Goal: Consume media (video, audio): Consume media (video, audio)

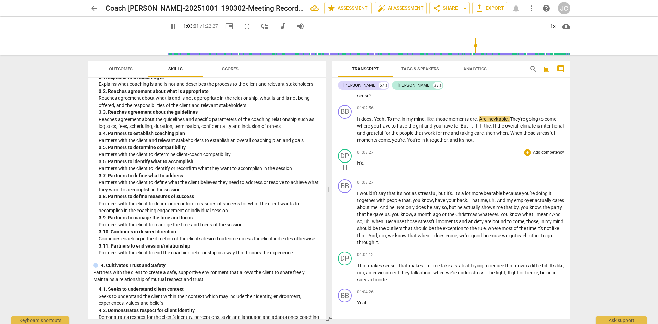
scroll to position [10921, 0]
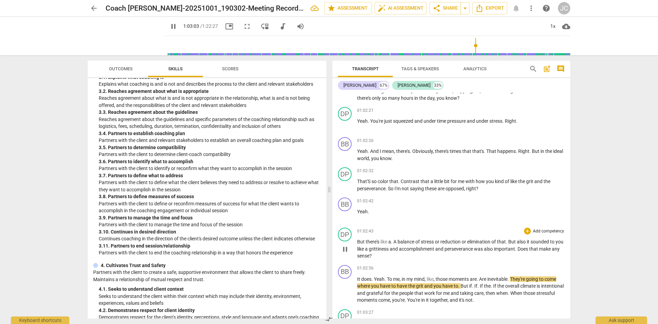
click at [346, 253] on span "pause" at bounding box center [345, 249] width 8 height 8
drag, startPoint x: 394, startPoint y: 255, endPoint x: 408, endPoint y: 255, distance: 14.0
click at [408, 255] on p "But there's like a . A balance of stress or reduction or elimination of that . …" at bounding box center [461, 248] width 208 height 21
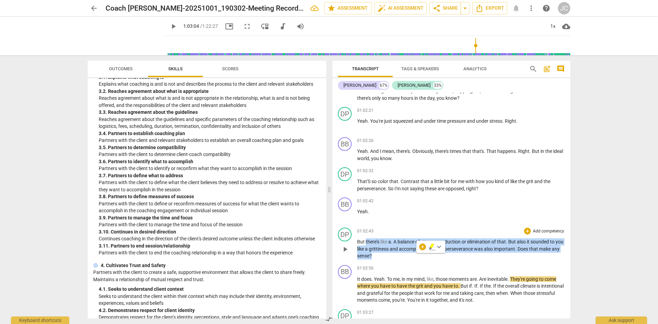
drag, startPoint x: 365, startPoint y: 255, endPoint x: 537, endPoint y: 268, distance: 172.8
click at [537, 259] on p "But there's like a . A balance of stress or reduction or elimination of that . …" at bounding box center [461, 248] width 208 height 21
copy p "there's like a . A balance of stress or reduction or elimination of that . But …"
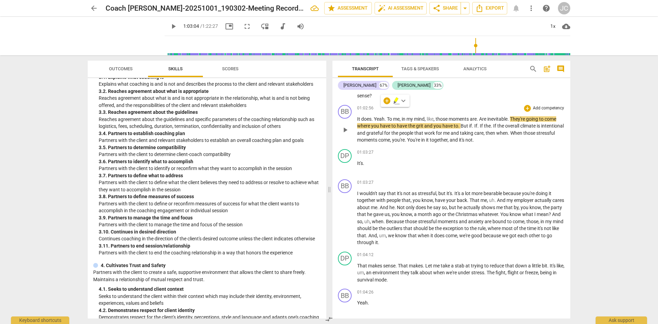
click at [386, 122] on span "." at bounding box center [385, 118] width 2 height 5
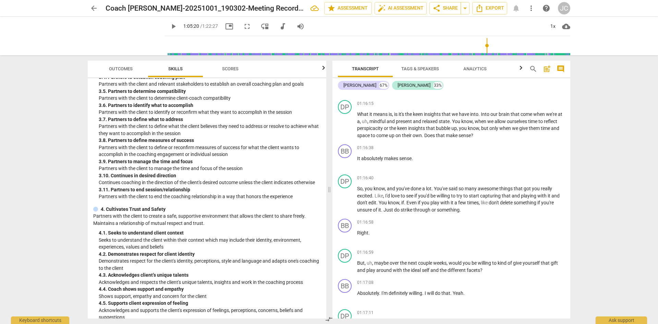
scroll to position [11392, 0]
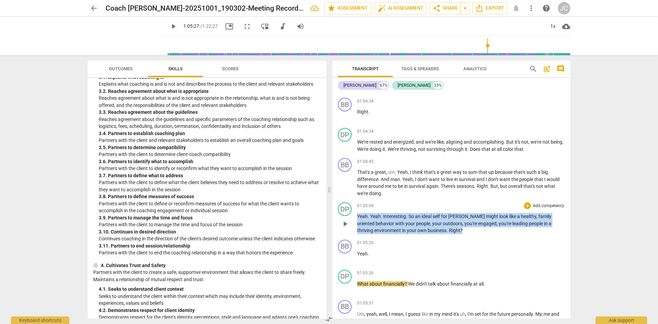
drag, startPoint x: 446, startPoint y: 243, endPoint x: 357, endPoint y: 234, distance: 88.9
click at [357, 234] on p "Yeah . Yeah . Interesting . So an ideal self for [PERSON_NAME] might look like …" at bounding box center [461, 223] width 208 height 21
click at [416, 226] on span "people" at bounding box center [423, 223] width 14 height 5
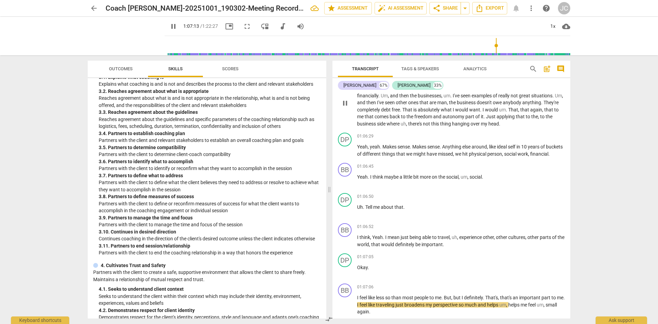
scroll to position [11854, 0]
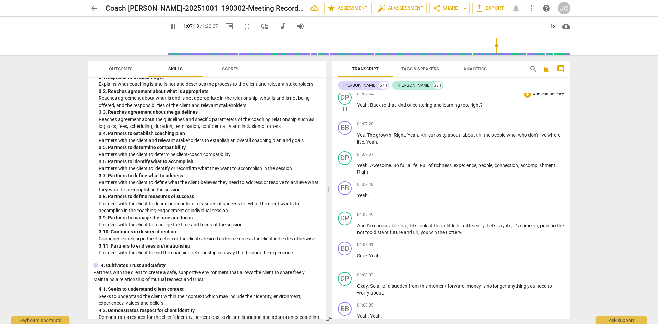
click at [344, 79] on span "pause" at bounding box center [345, 75] width 8 height 8
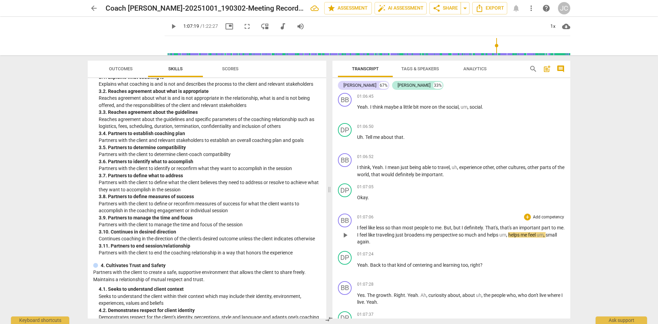
click at [343, 239] on span "play_arrow" at bounding box center [345, 235] width 8 height 8
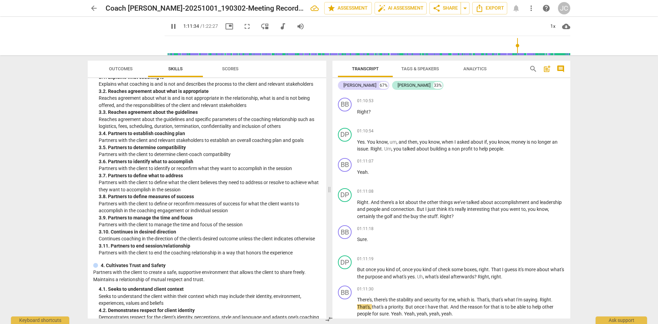
scroll to position [12615, 0]
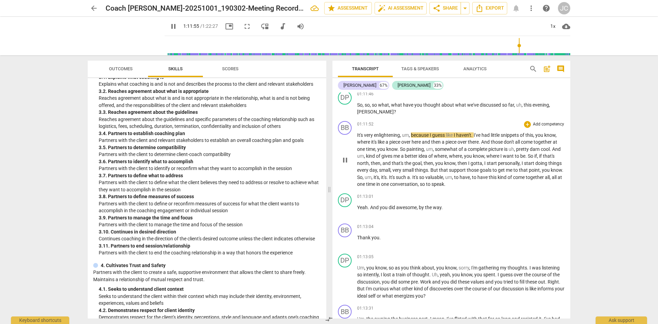
click at [346, 164] on span "pause" at bounding box center [345, 160] width 8 height 8
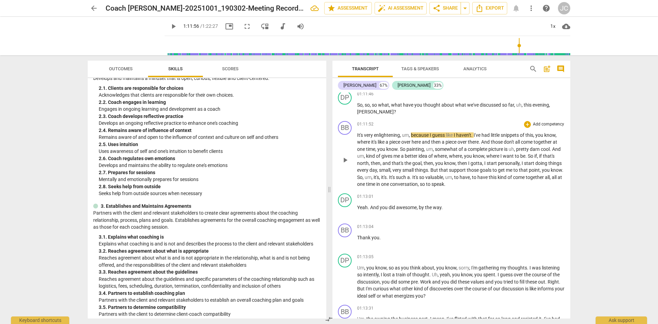
click at [343, 164] on span "play_arrow" at bounding box center [345, 160] width 8 height 8
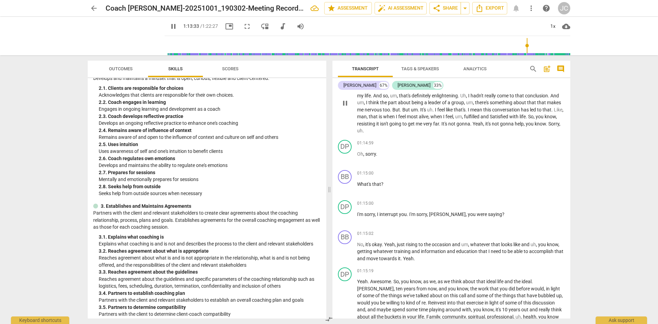
scroll to position [12700, 0]
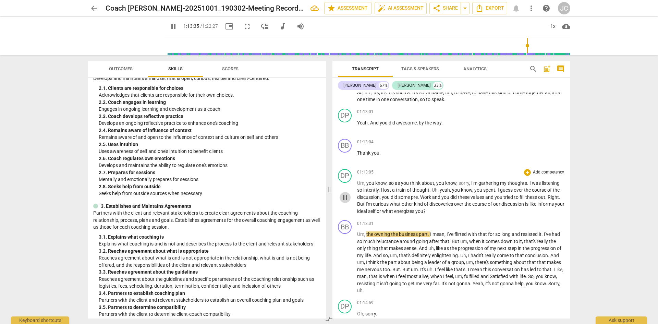
click at [347, 201] on span "pause" at bounding box center [345, 197] width 8 height 8
click at [346, 267] on span "play_arrow" at bounding box center [345, 263] width 8 height 8
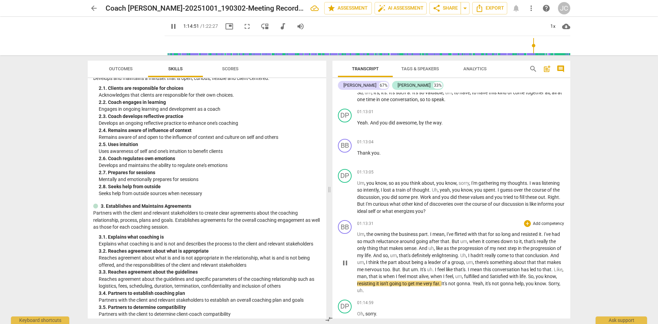
click at [343, 267] on span "pause" at bounding box center [345, 263] width 8 height 8
type input "4492"
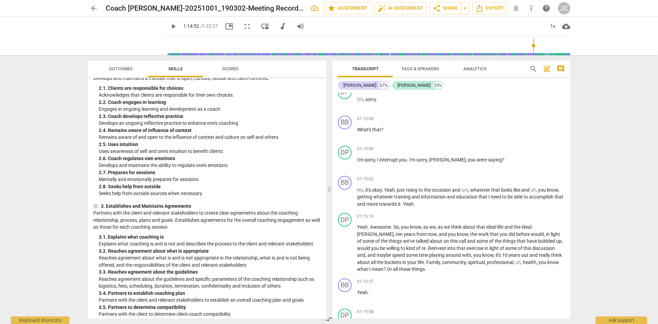
scroll to position [12937, 0]
